Goal: Task Accomplishment & Management: Manage account settings

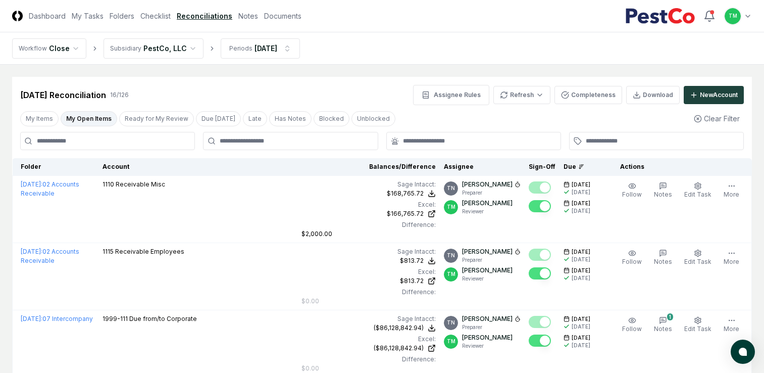
scroll to position [101, 0]
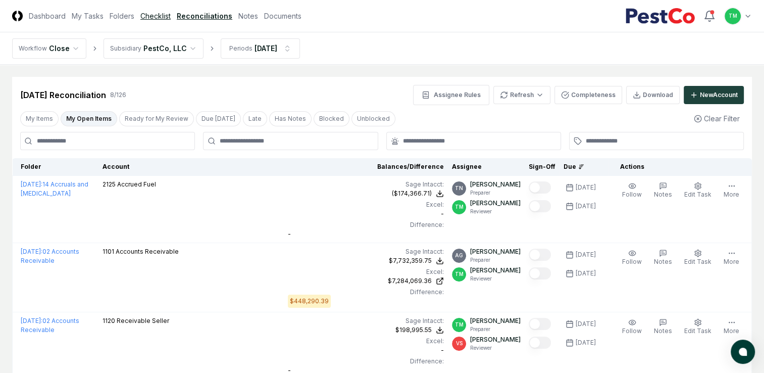
click at [150, 15] on link "Checklist" at bounding box center [155, 16] width 30 height 11
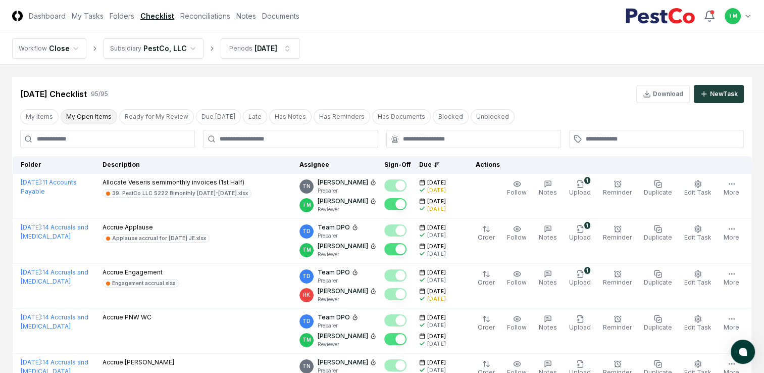
click at [89, 117] on button "My Open Items" at bounding box center [89, 116] width 57 height 15
